Goal: Navigation & Orientation: Find specific page/section

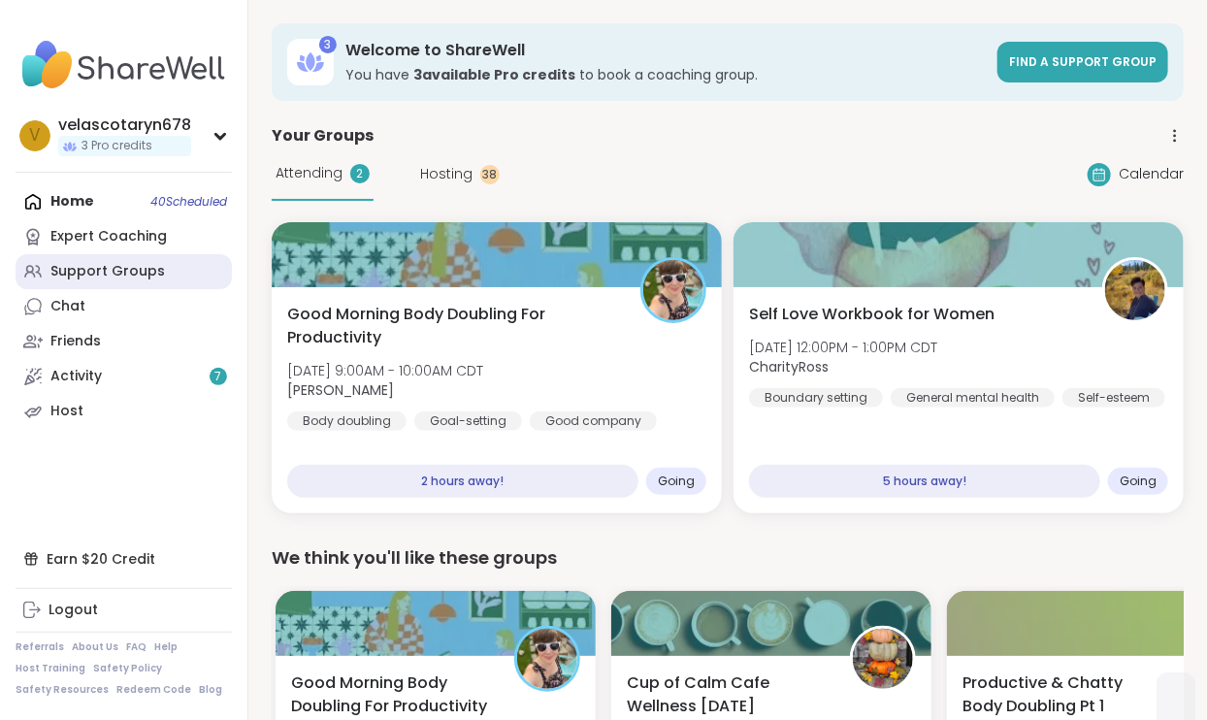
click at [122, 274] on div "Support Groups" at bounding box center [107, 271] width 114 height 19
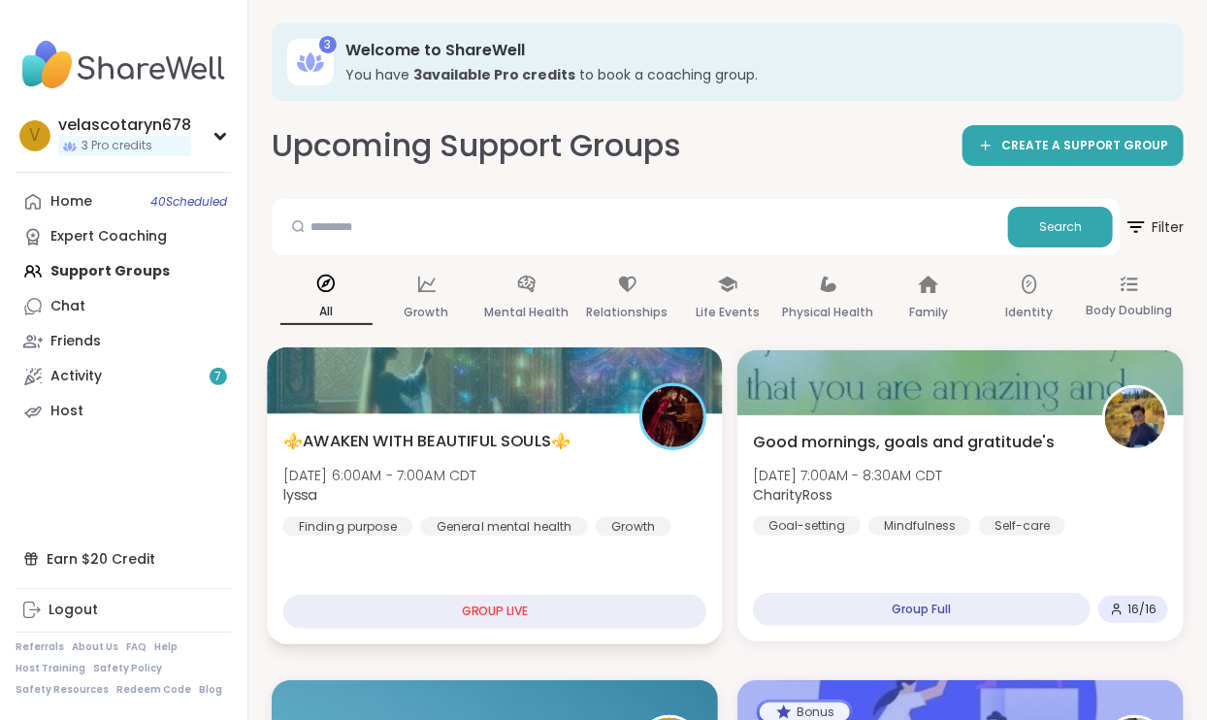
click at [569, 414] on div "⚜️AWAKEN WITH BEAUTIFUL SOULS⚜️ [DATE] 6:00AM - 7:00AM CDT lyssa Finding purpos…" at bounding box center [494, 528] width 455 height 231
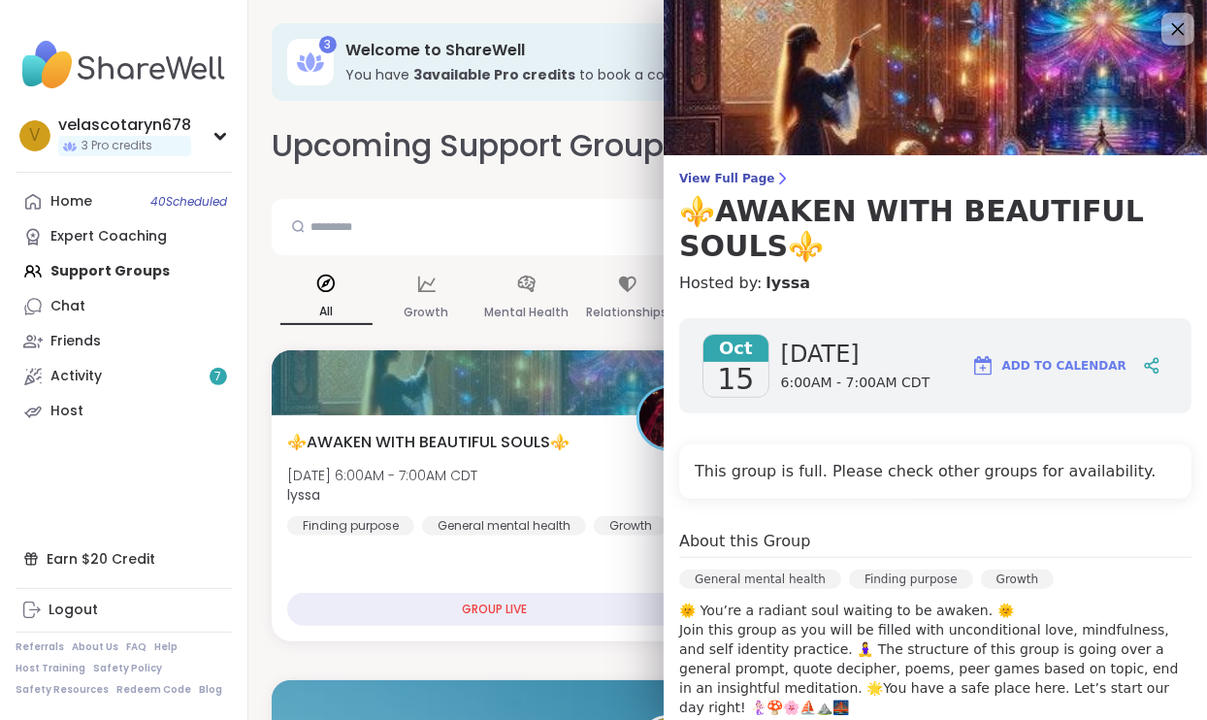
click at [1177, 34] on icon at bounding box center [1177, 28] width 24 height 24
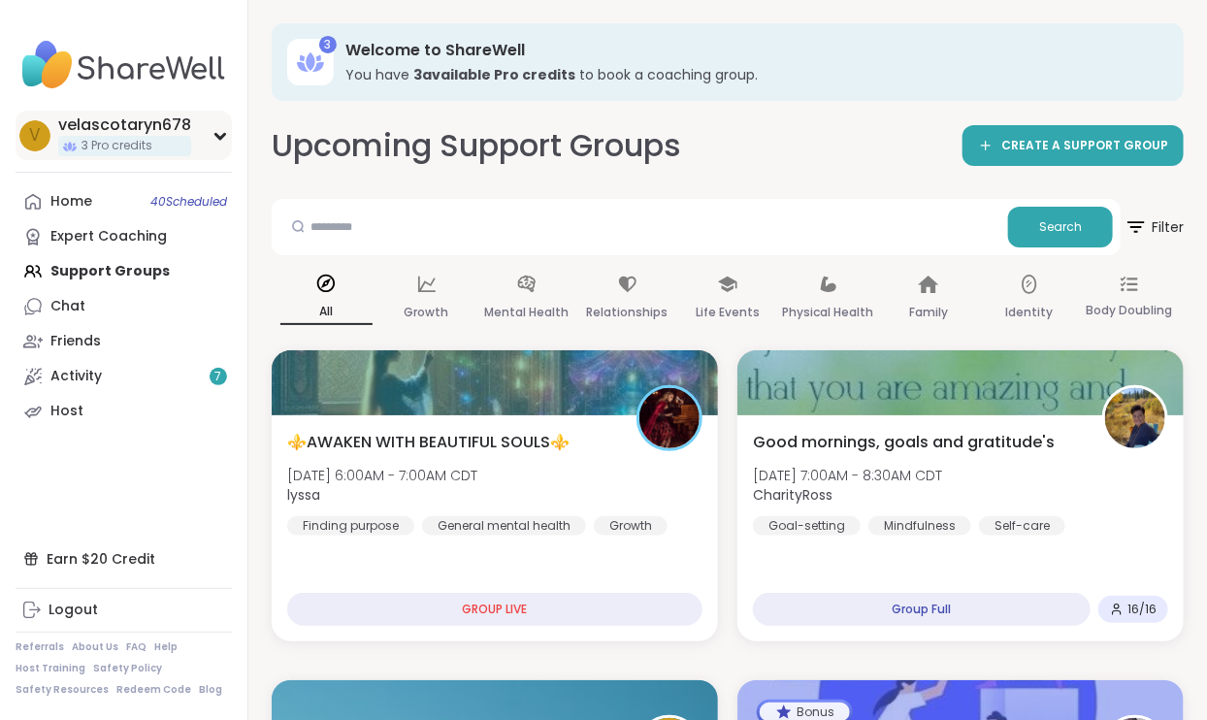
click at [206, 129] on div "v velascotaryn678 3 Pro credits" at bounding box center [124, 135] width 216 height 49
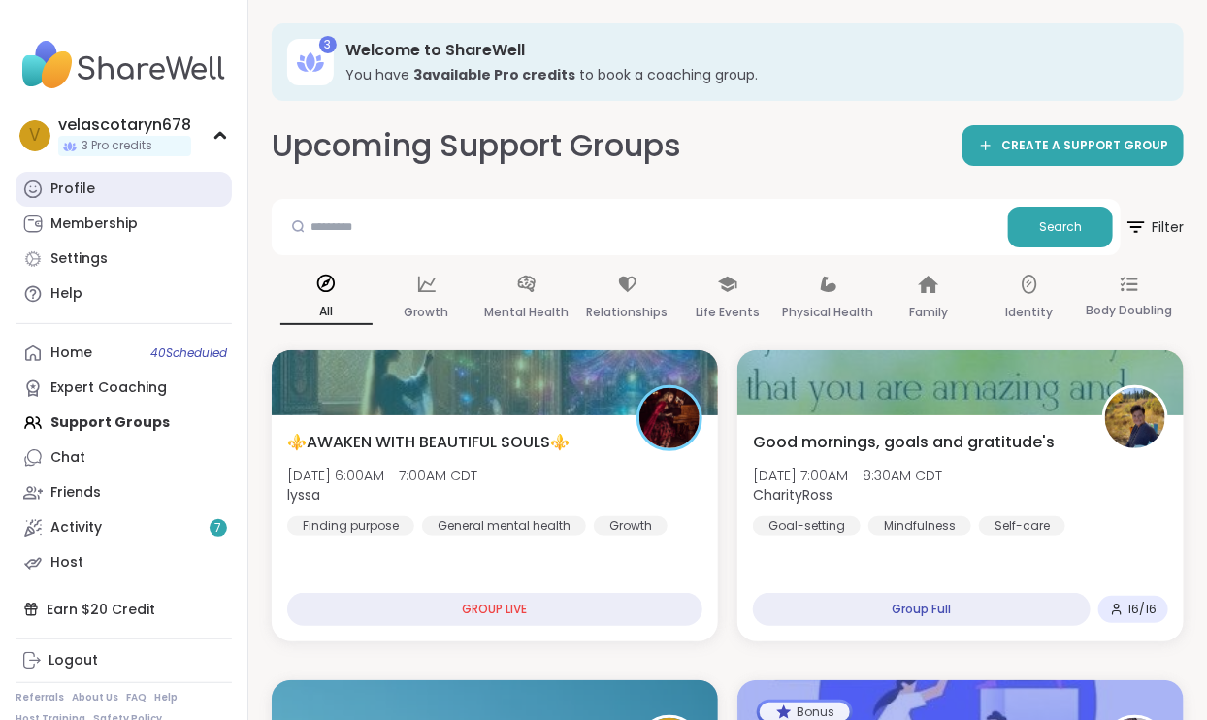
click at [173, 186] on link "Profile" at bounding box center [124, 189] width 216 height 35
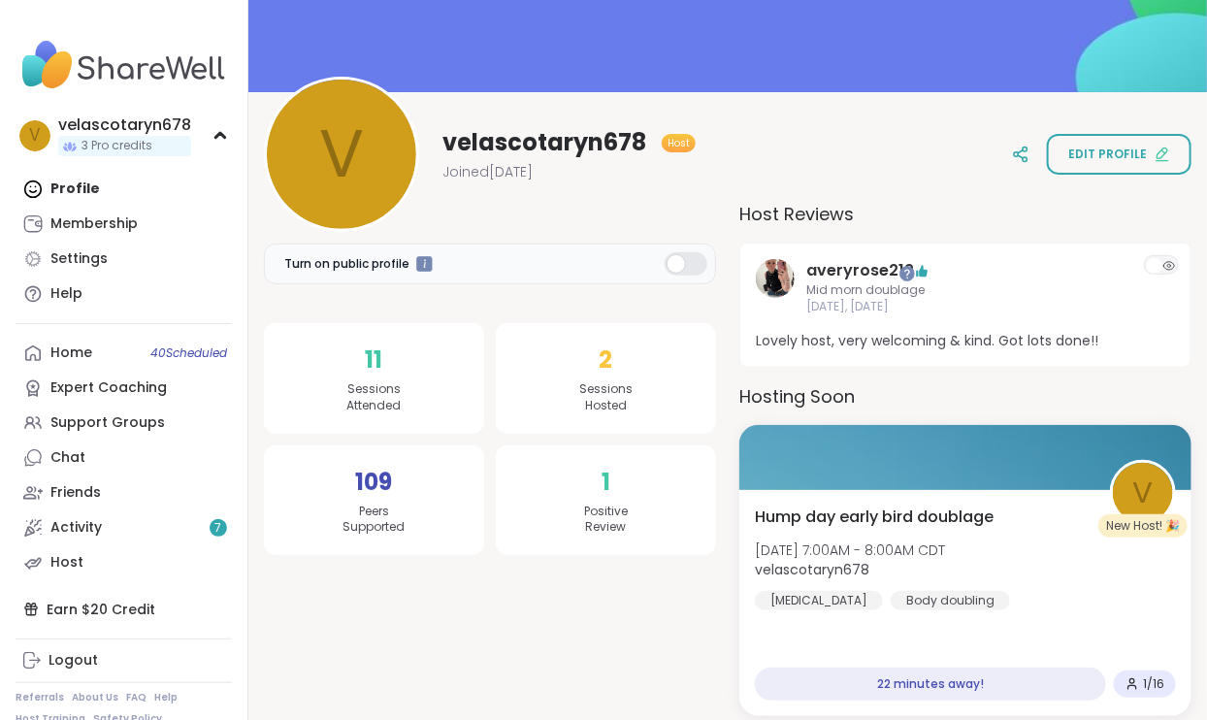
scroll to position [181, 0]
